Goal: Information Seeking & Learning: Learn about a topic

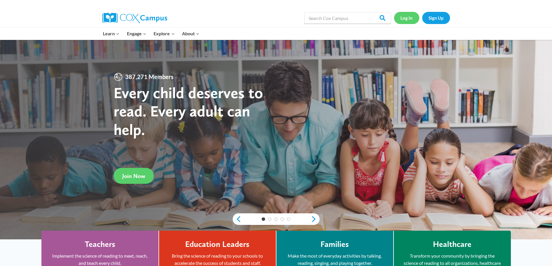
click at [408, 15] on link "Log In" at bounding box center [406, 18] width 25 height 12
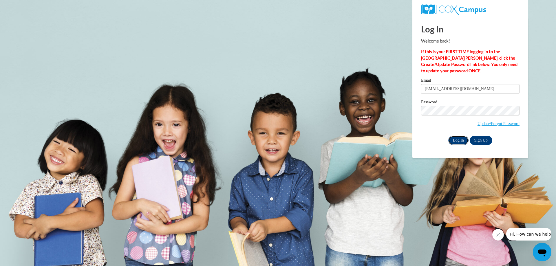
click at [458, 139] on input "Log In" at bounding box center [459, 140] width 20 height 9
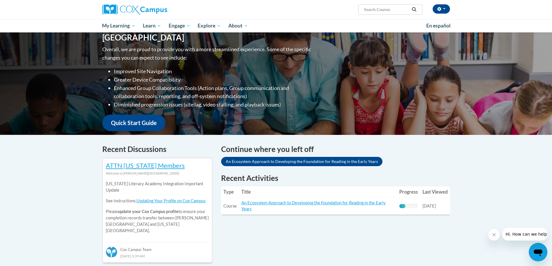
scroll to position [58, 0]
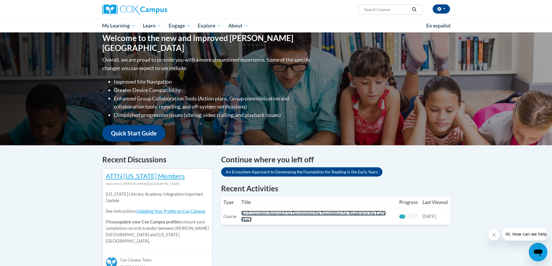
click at [313, 216] on link "An Ecosystem Approach to Developing the Foundation for Reading in the Early Yea…" at bounding box center [313, 216] width 144 height 11
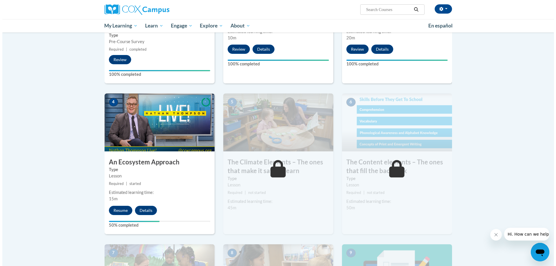
scroll to position [261, 0]
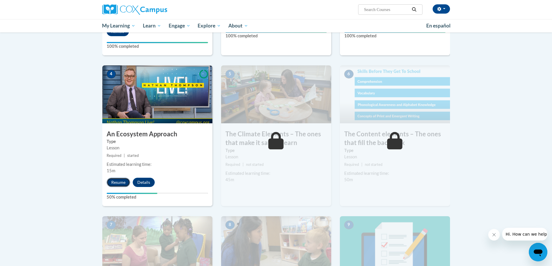
click at [115, 181] on button "Resume" at bounding box center [118, 182] width 23 height 9
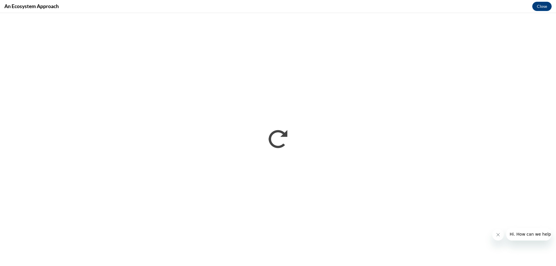
scroll to position [0, 0]
